Goal: Task Accomplishment & Management: Use online tool/utility

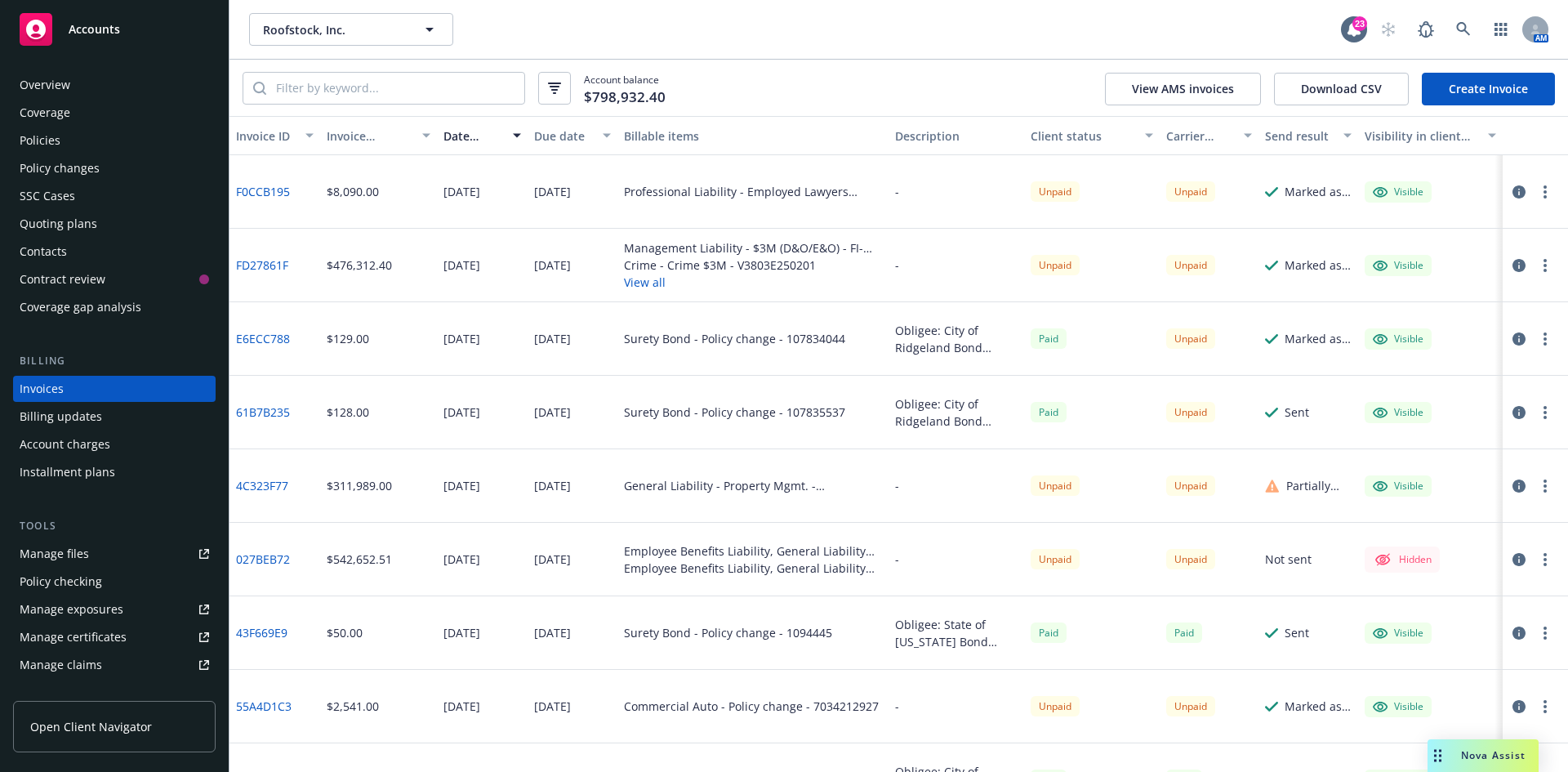
click at [1523, 84] on link "Create Invoice" at bounding box center [1488, 89] width 133 height 32
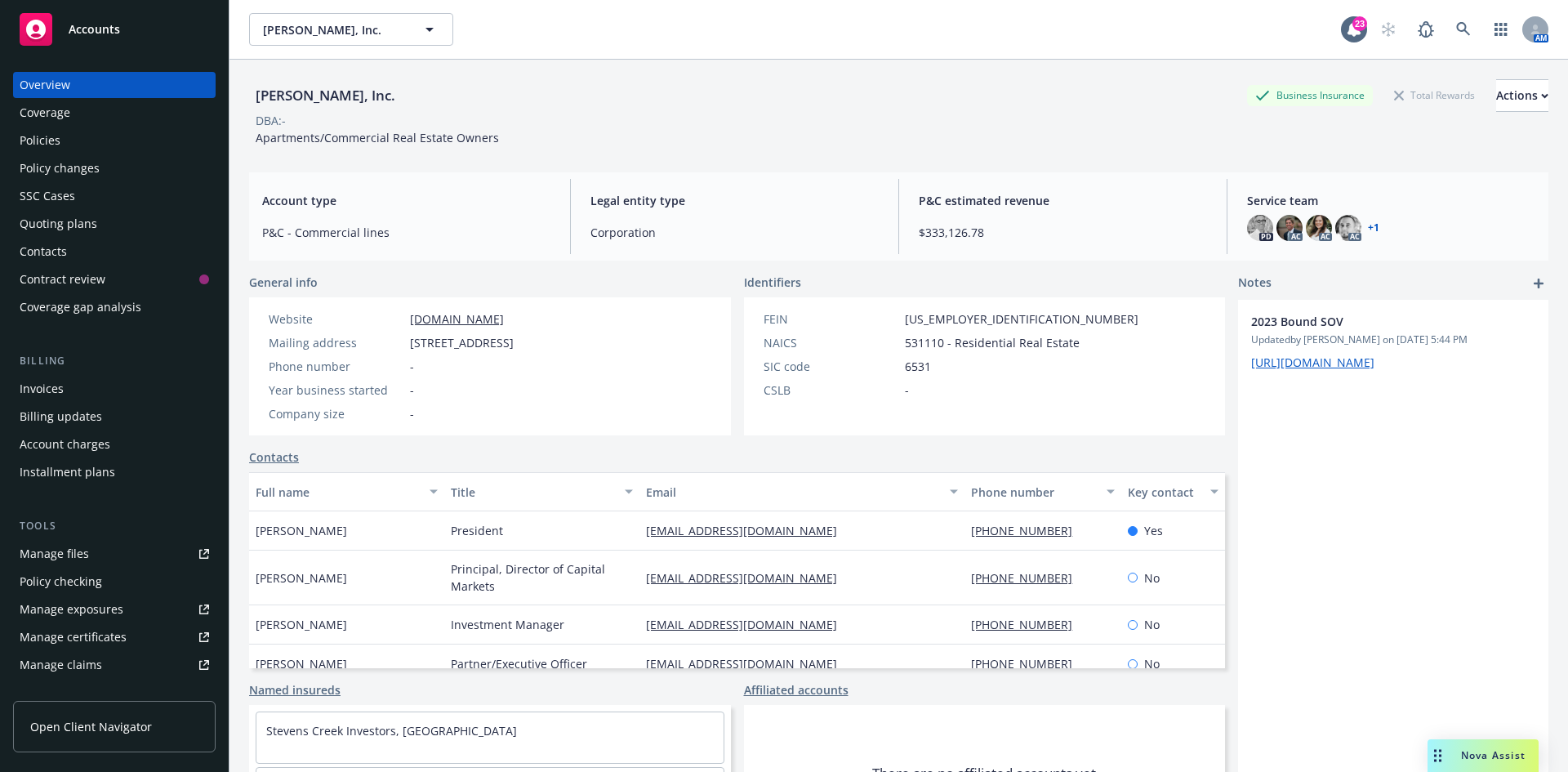
drag, startPoint x: 84, startPoint y: 215, endPoint x: 96, endPoint y: 222, distance: 13.9
click at [85, 215] on div "Quoting plans" at bounding box center [58, 223] width 78 height 26
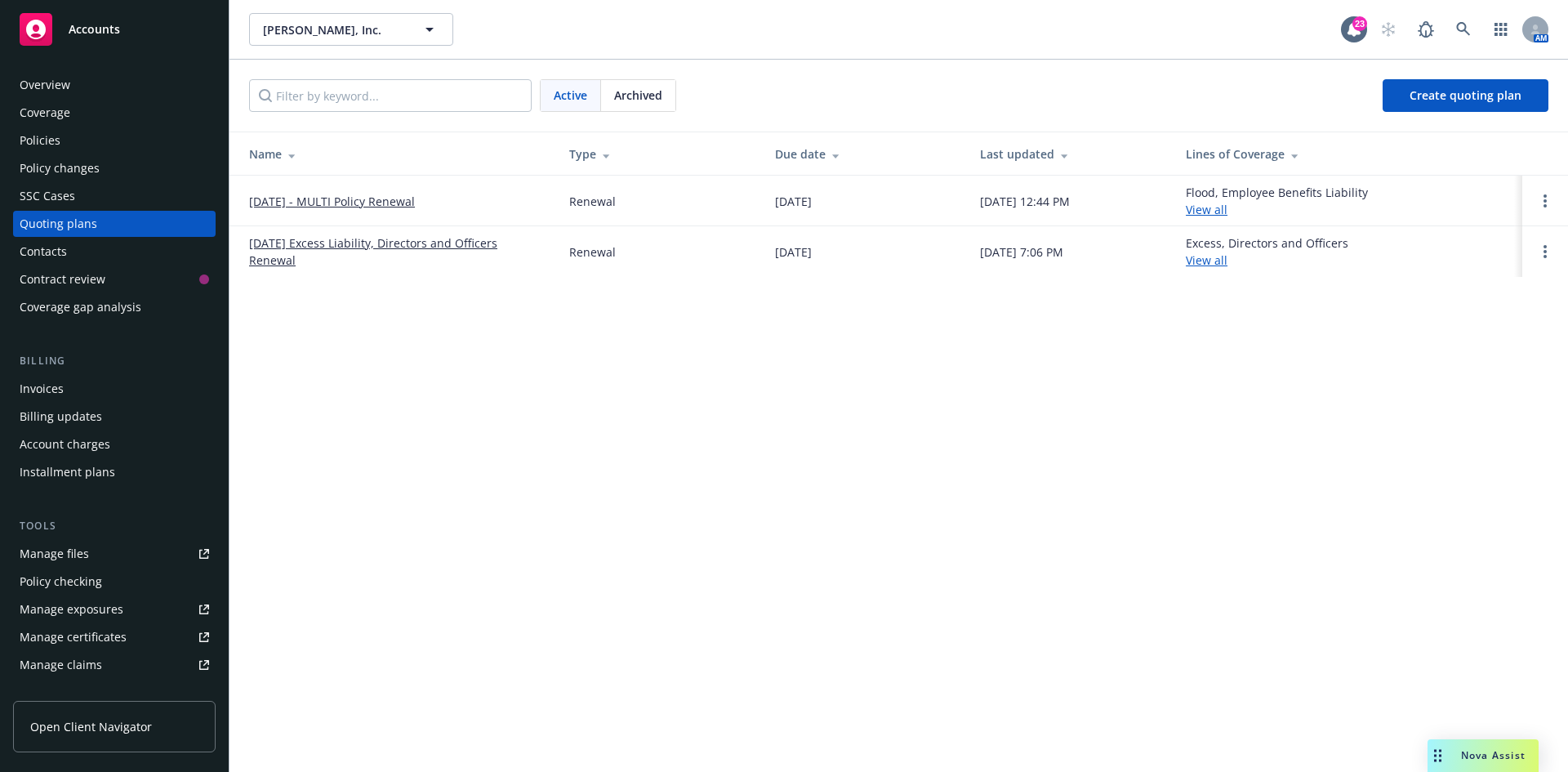
click at [336, 199] on link "[DATE] - MULTI Policy Renewal" at bounding box center [331, 201] width 166 height 17
